Goal: Task Accomplishment & Management: Manage account settings

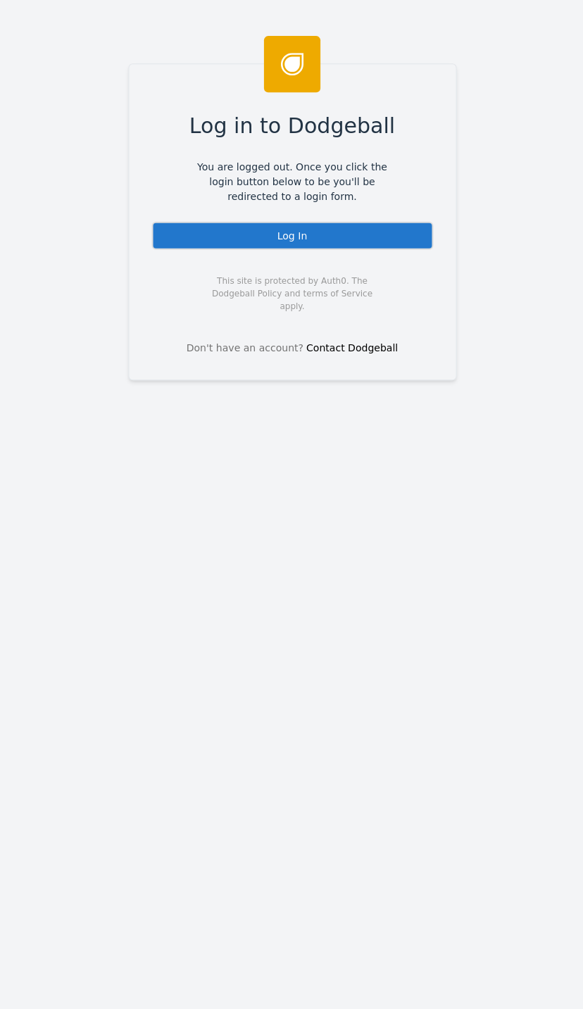
click at [37, 81] on div "Log in to Dodgeball You are logged out. Once you click the login button below t…" at bounding box center [291, 504] width 583 height 1009
click at [348, 227] on div "Log In" at bounding box center [291, 235] width 281 height 28
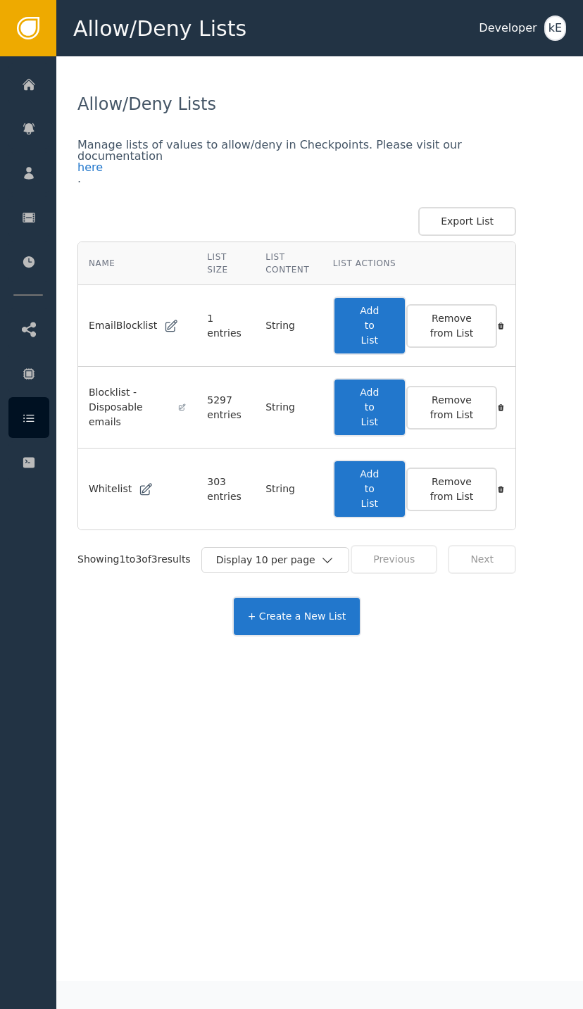
click at [34, 80] on icon at bounding box center [29, 84] width 14 height 15
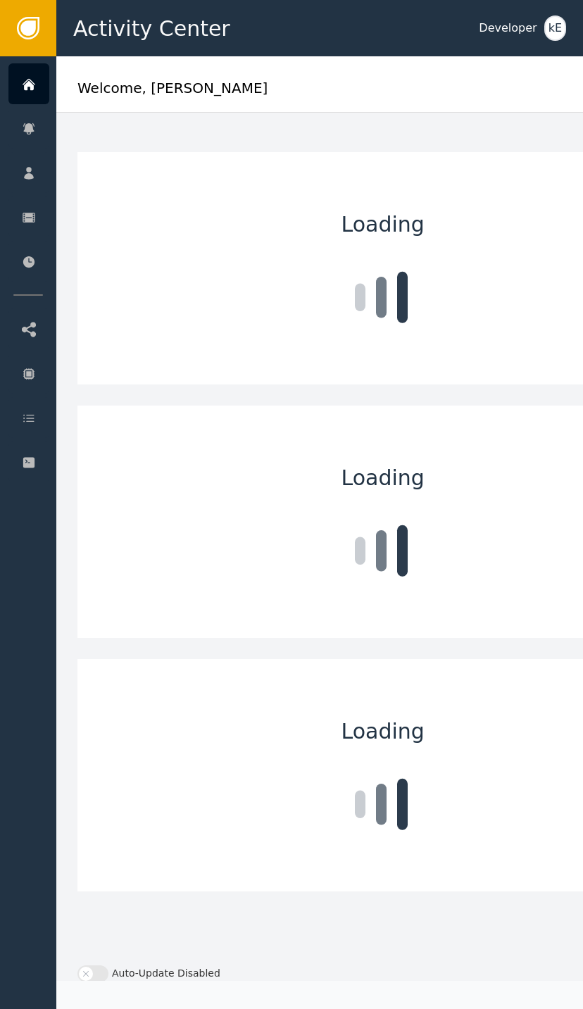
click at [156, 162] on div "Customers" at bounding box center [137, 172] width 148 height 39
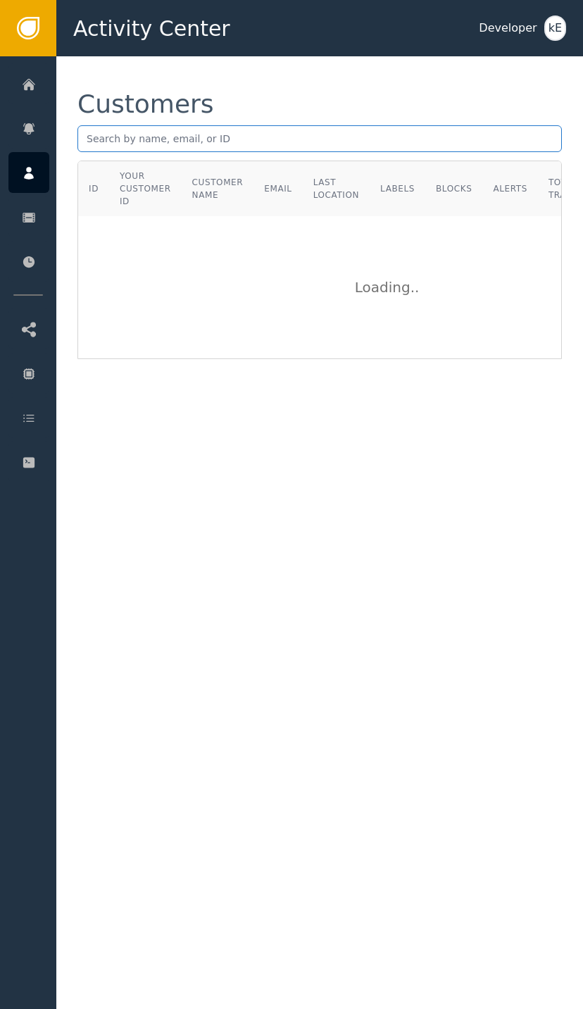
click at [182, 151] on input "text" at bounding box center [319, 138] width 484 height 27
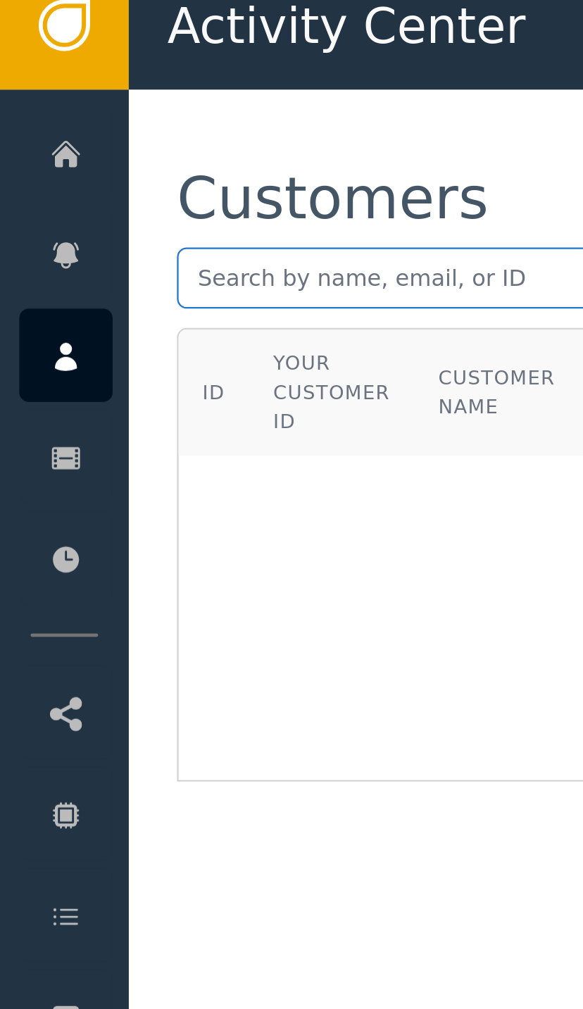
click at [123, 125] on input "text" at bounding box center [319, 138] width 484 height 27
paste input "[EMAIL_ADDRESS][DOMAIN_NAME]"
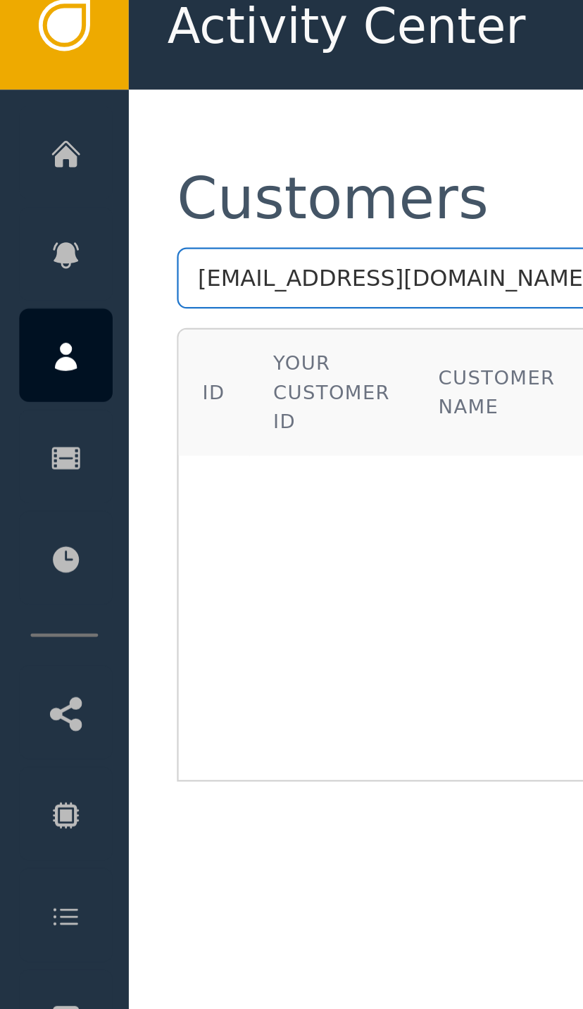
type input "[EMAIL_ADDRESS][DOMAIN_NAME]"
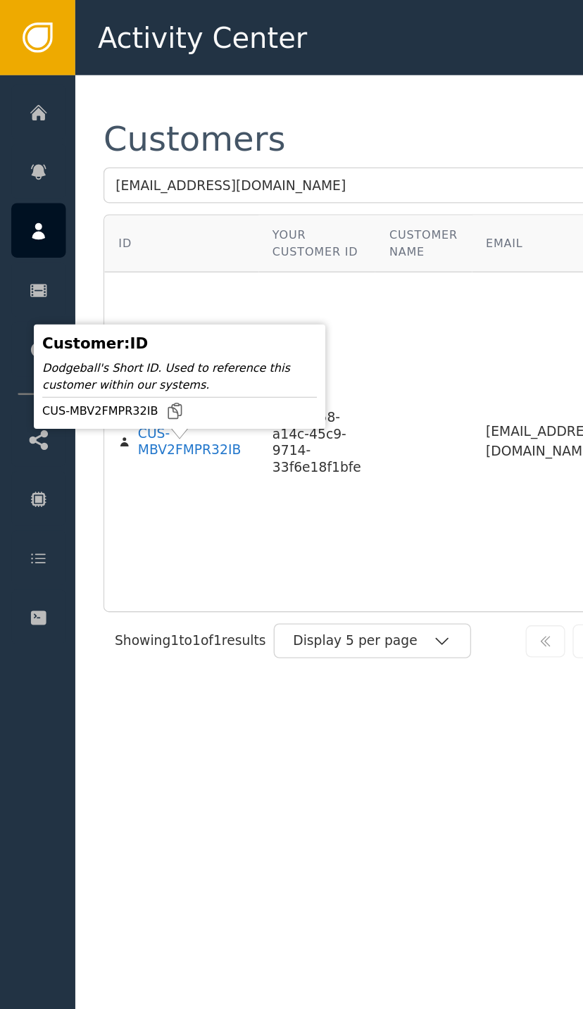
click at [137, 344] on div "CUS-MBV2FMPR32IB" at bounding box center [143, 331] width 80 height 25
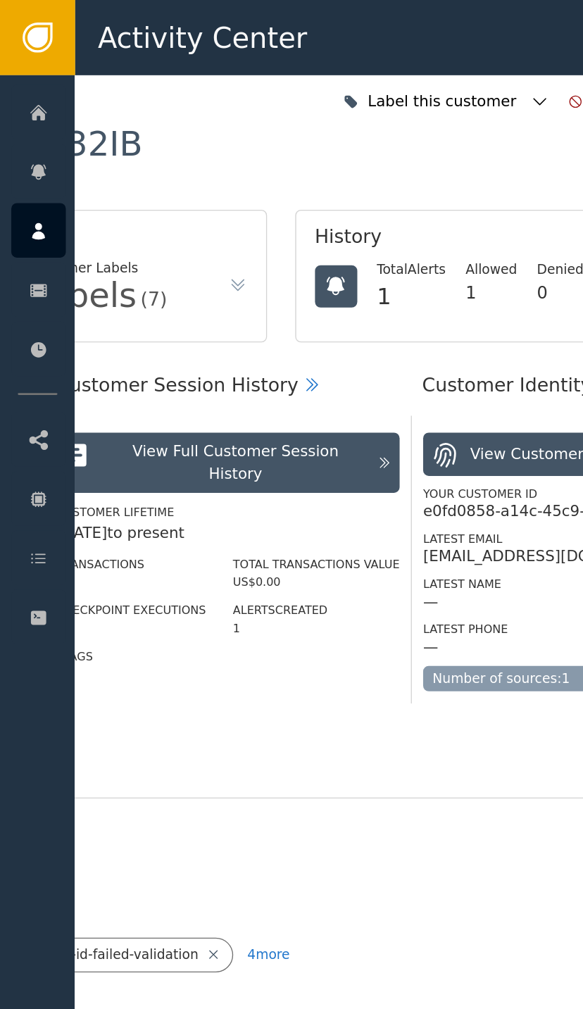
scroll to position [0, 377]
click at [409, 69] on icon "button" at bounding box center [404, 76] width 14 height 14
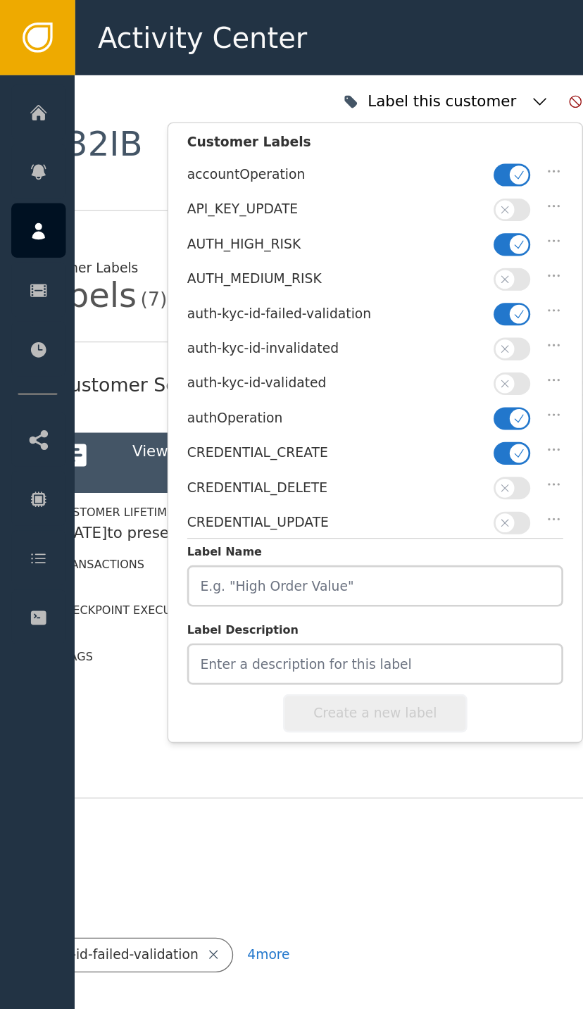
click at [378, 161] on span "button" at bounding box center [378, 157] width 14 height 14
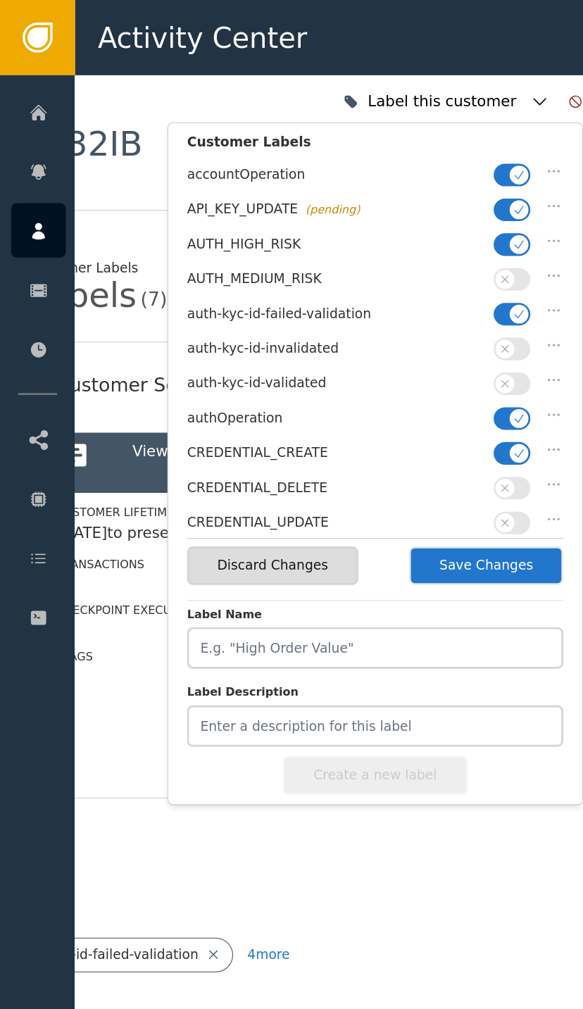
click at [381, 159] on button "button" at bounding box center [383, 157] width 27 height 17
click at [390, 176] on span "button" at bounding box center [389, 183] width 14 height 14
click at [389, 228] on span "button" at bounding box center [389, 235] width 14 height 14
click at [377, 280] on span "button" at bounding box center [378, 287] width 14 height 14
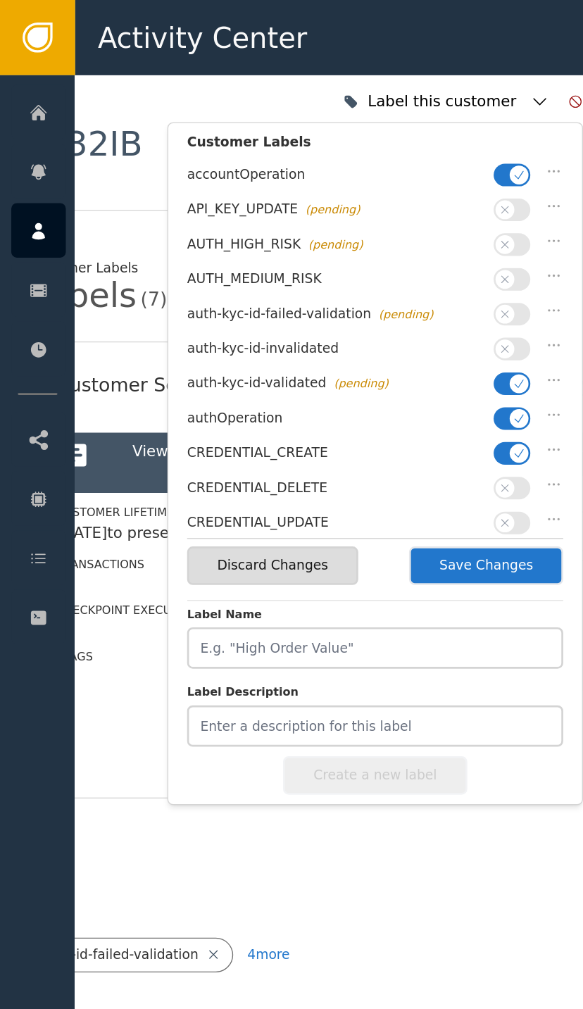
click at [365, 417] on button "Save Changes" at bounding box center [363, 423] width 115 height 29
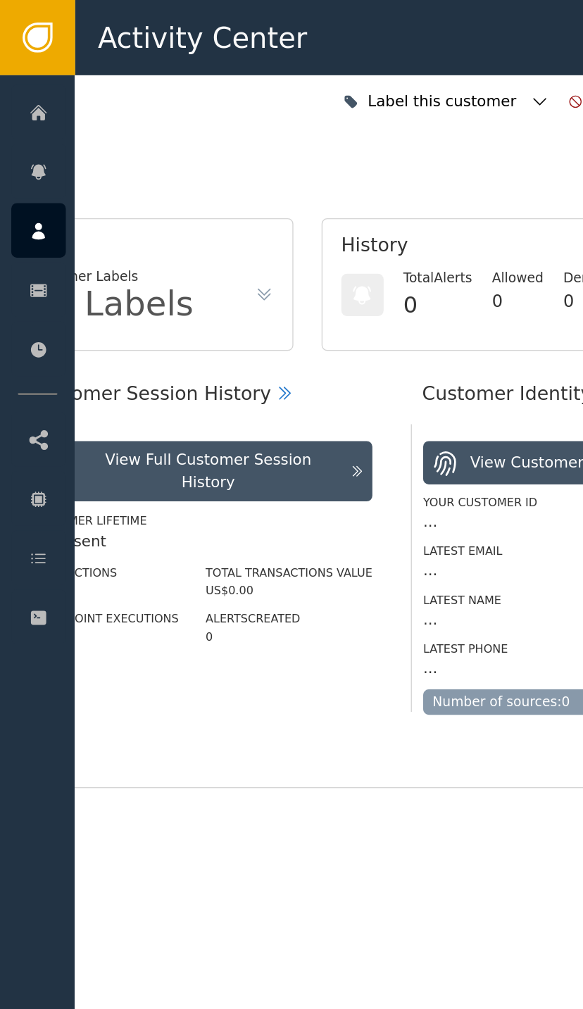
click at [38, 415] on div at bounding box center [28, 417] width 41 height 41
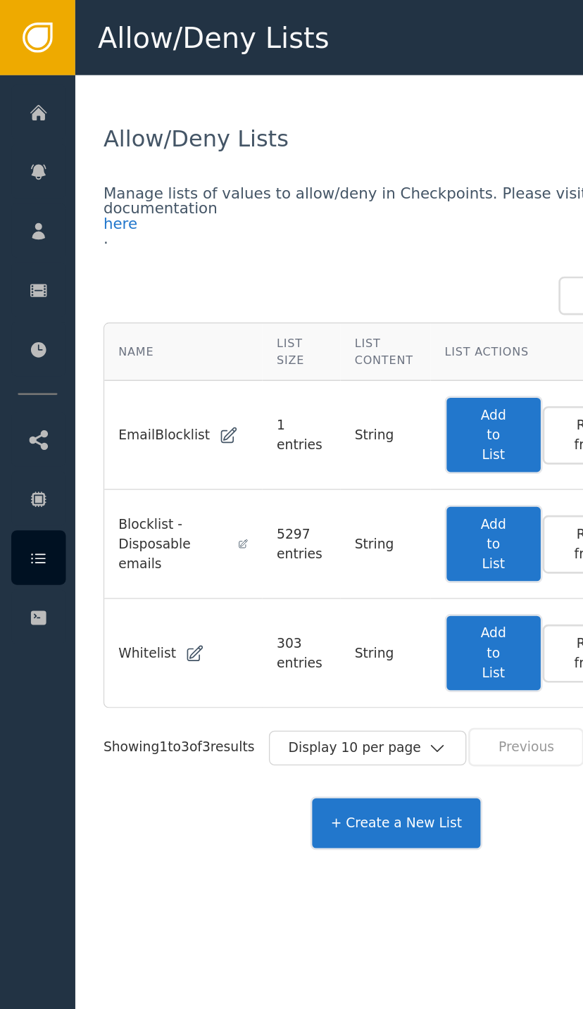
click at [378, 487] on button "Add to List" at bounding box center [369, 489] width 73 height 58
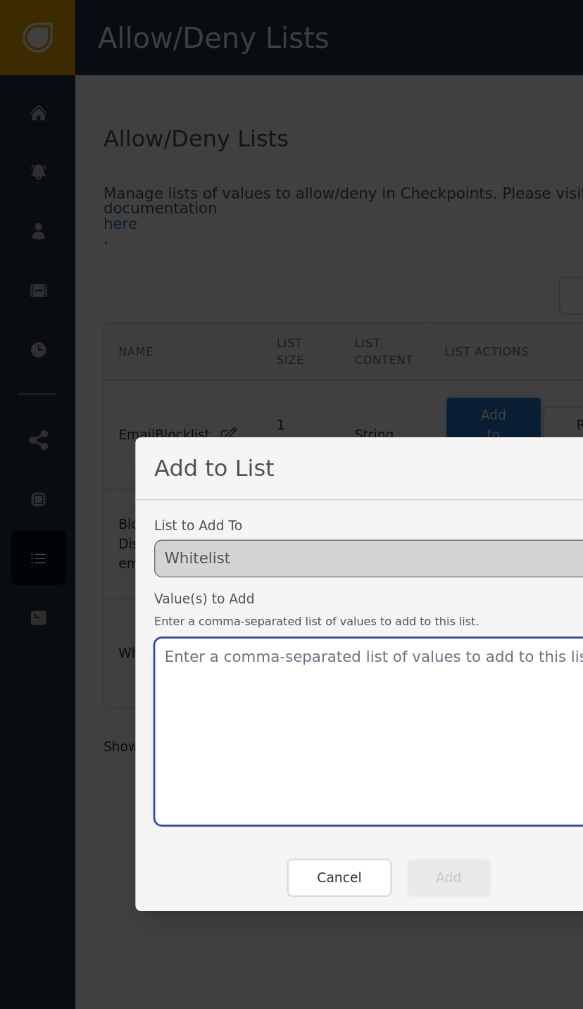
click at [194, 484] on textarea at bounding box center [291, 547] width 352 height 141
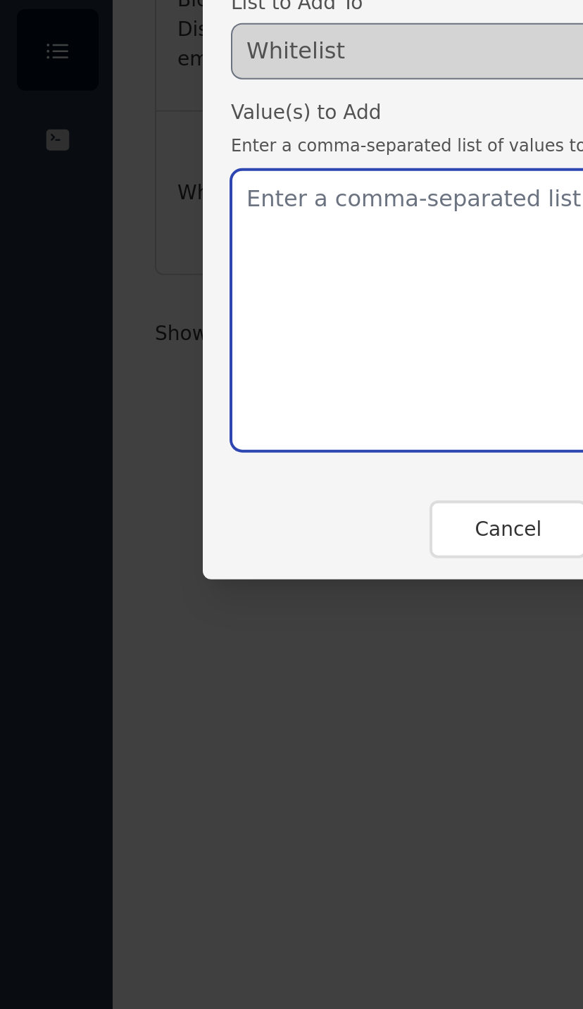
click at [166, 477] on textarea at bounding box center [291, 547] width 352 height 141
paste textarea "[EMAIL_ADDRESS][DOMAIN_NAME]"
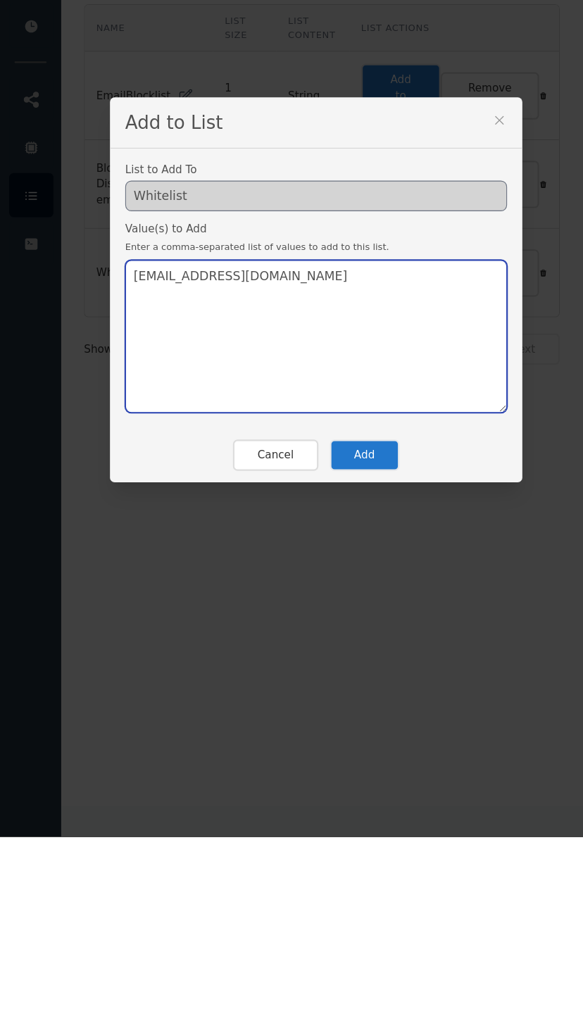
type textarea "[EMAIL_ADDRESS][DOMAIN_NAME]"
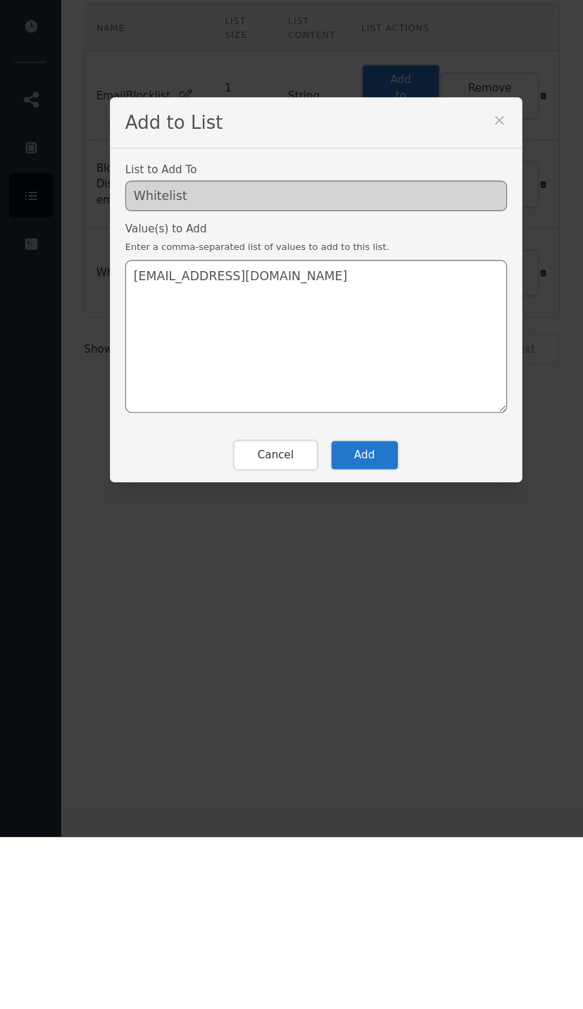
click at [346, 643] on button "Add" at bounding box center [336, 657] width 64 height 29
